Goal: Task Accomplishment & Management: Manage account settings

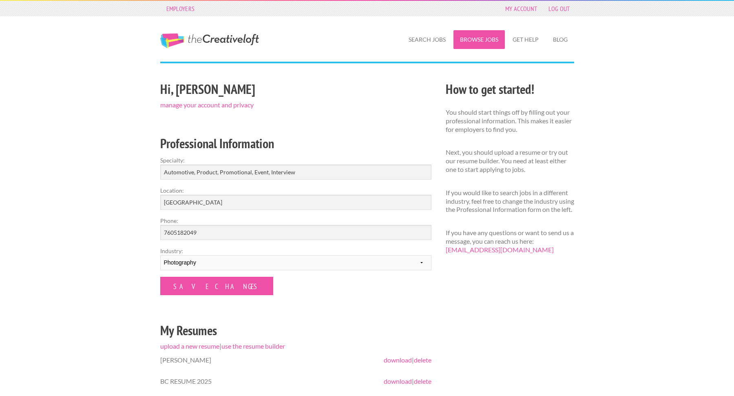
click at [484, 42] on link "Browse Jobs" at bounding box center [478, 39] width 51 height 19
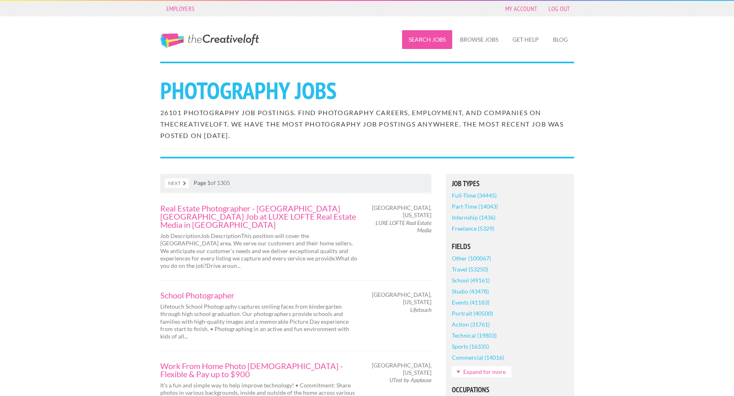
click at [431, 39] on link "Search Jobs" at bounding box center [427, 39] width 50 height 19
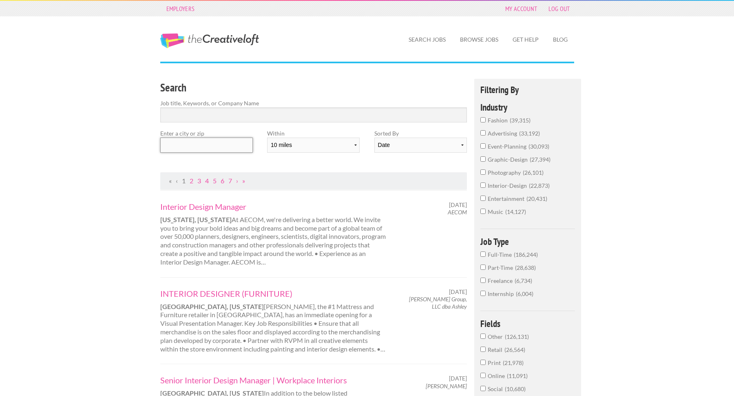
click at [201, 146] on input "text" at bounding box center [206, 144] width 93 height 15
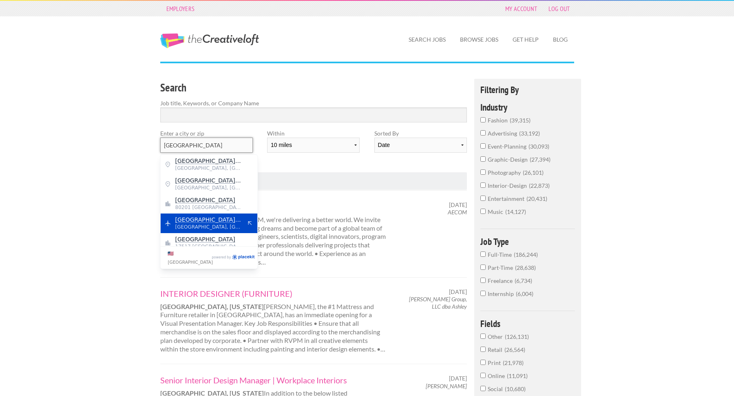
scroll to position [7, 0]
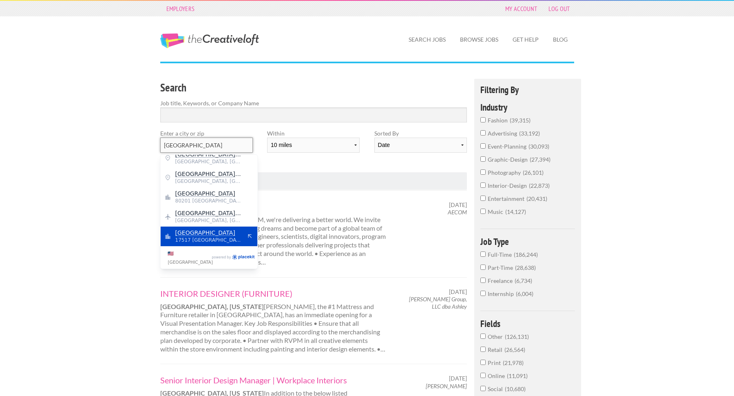
type input "[GEOGRAPHIC_DATA]"
click at [229, 233] on span "Denver" at bounding box center [208, 232] width 67 height 7
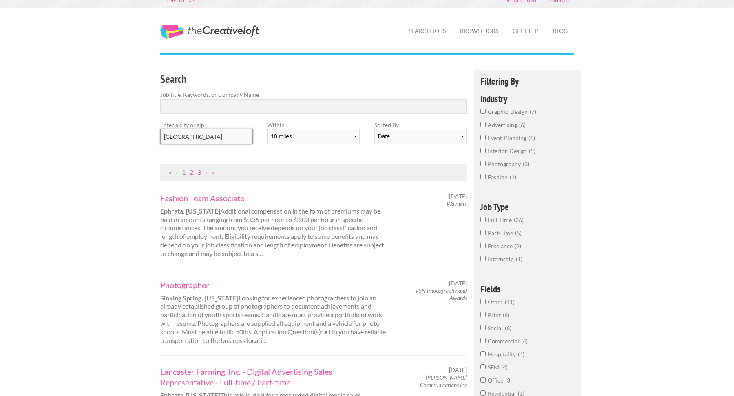
scroll to position [0, 0]
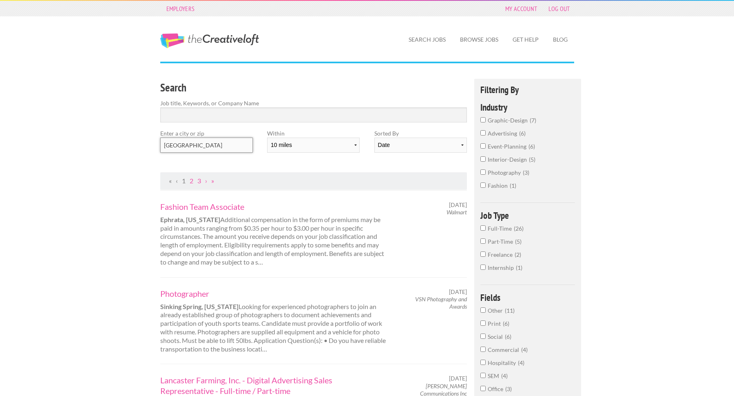
click at [200, 144] on input "Denver" at bounding box center [206, 144] width 93 height 15
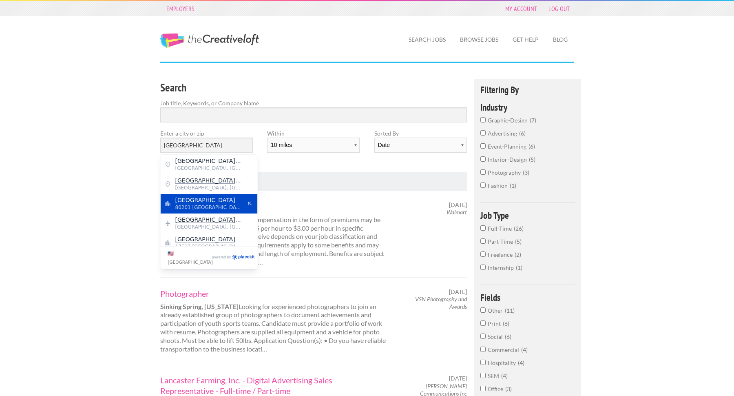
click at [234, 197] on span "Denver" at bounding box center [208, 199] width 67 height 7
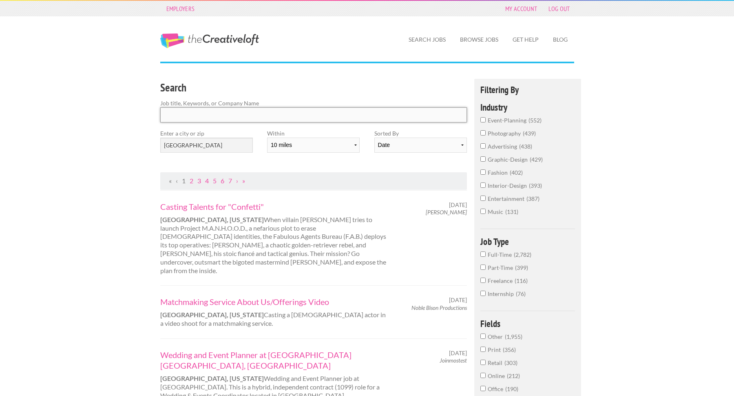
click at [200, 115] on input "Search" at bounding box center [313, 114] width 307 height 15
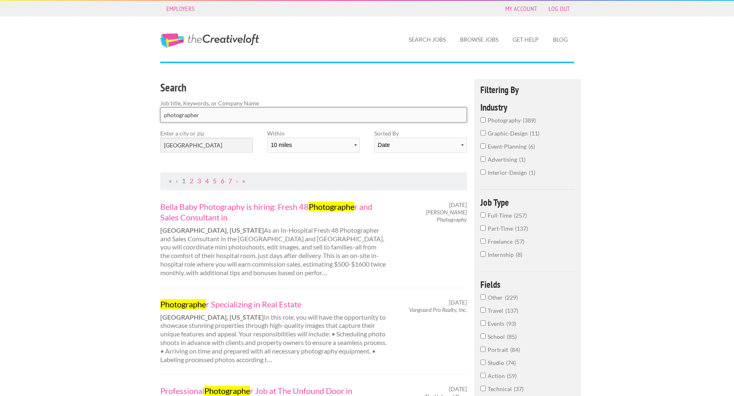
type input "photographer"
click button "submit" at bounding box center [0, 0] width 0 height 0
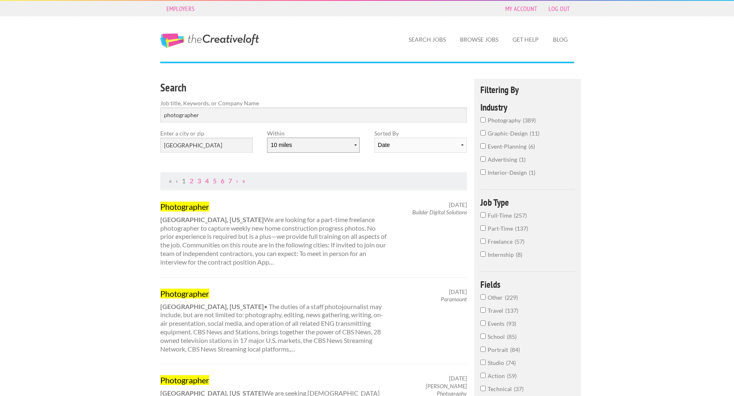
click at [355, 144] on select "10 miles 20 miles 50 miles 100 miles 200 miles 300 miles 400 miles 500 miles" at bounding box center [313, 144] width 93 height 15
select select "50"
click at [267, 137] on select "10 miles 20 miles 50 miles 100 miles 200 miles 300 miles 400 miles 500 miles" at bounding box center [313, 144] width 93 height 15
click at [483, 121] on input "photography 437" at bounding box center [482, 119] width 5 height 5
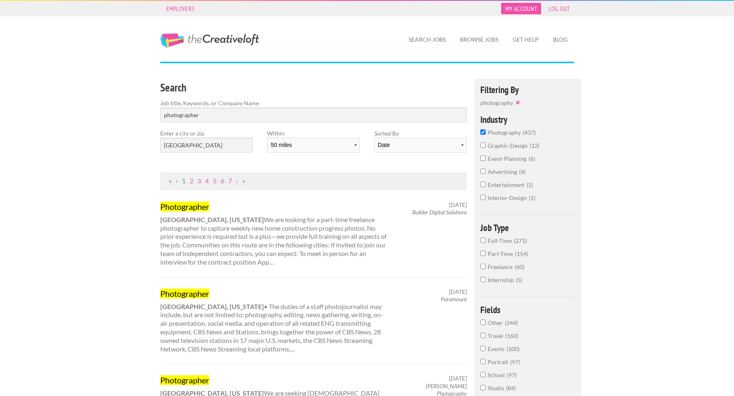
click at [526, 7] on link "My Account" at bounding box center [521, 8] width 40 height 11
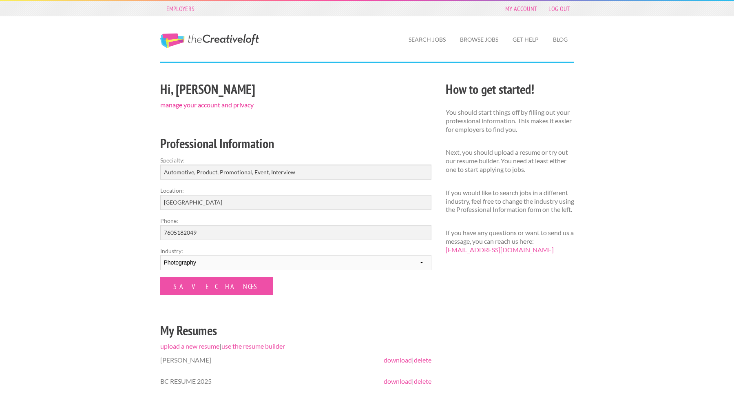
click at [214, 107] on link "manage your account and privacy" at bounding box center [206, 105] width 93 height 8
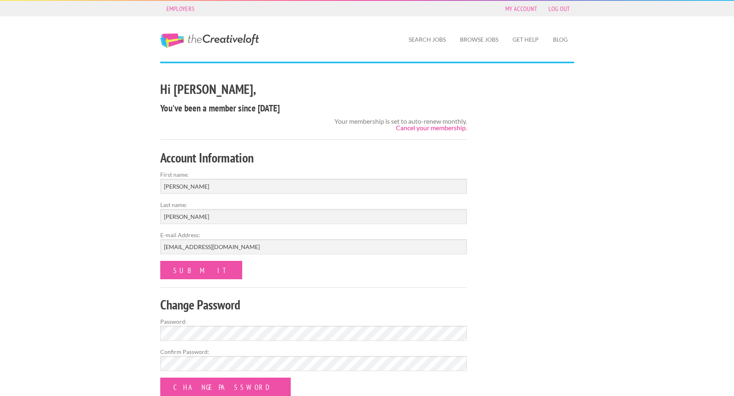
click at [429, 128] on link "Cancel your membership." at bounding box center [431, 128] width 71 height 8
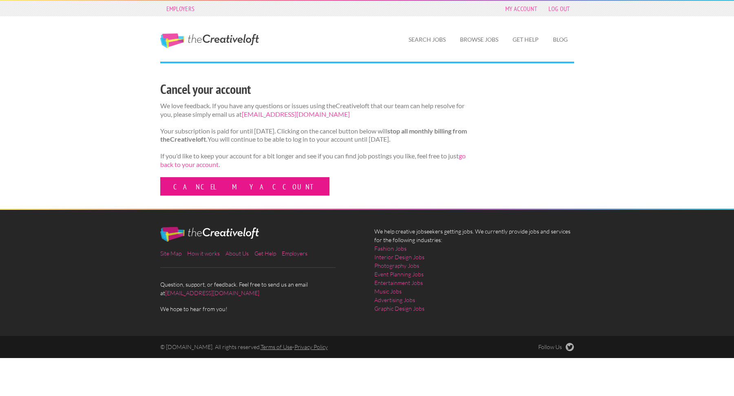
click at [202, 186] on link "Cancel my account" at bounding box center [244, 186] width 169 height 18
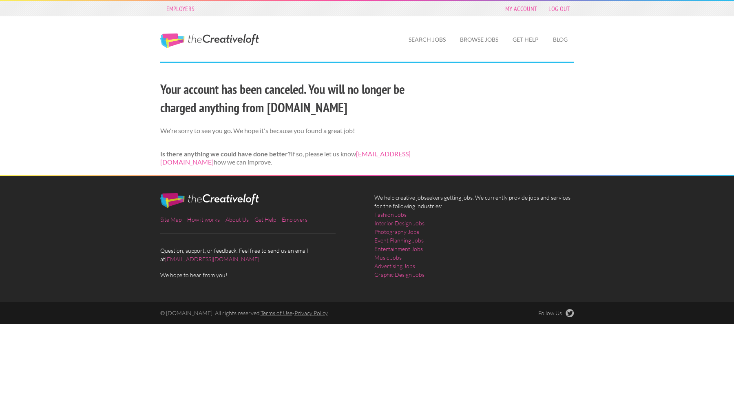
click at [479, 109] on div "Your account has been canceled. You will no longer be charged anything from the…" at bounding box center [367, 127] width 428 height 96
click at [483, 108] on div "Your account has been canceled. You will no longer be charged anything from the…" at bounding box center [367, 127] width 428 height 96
